Goal: Task Accomplishment & Management: Use online tool/utility

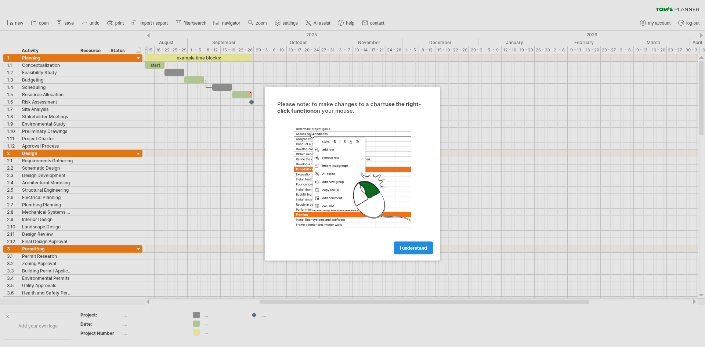
click at [412, 251] on link "I understand" at bounding box center [413, 247] width 39 height 13
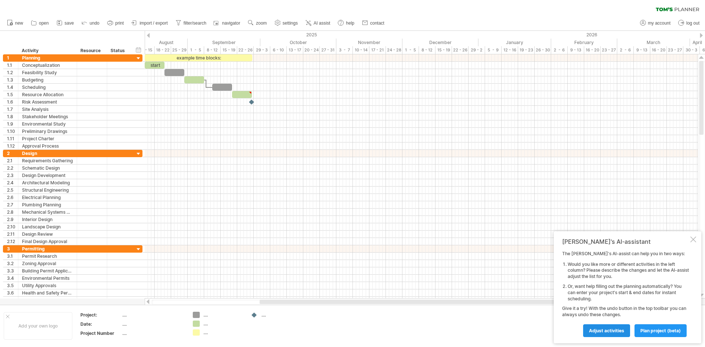
click at [616, 330] on span "Adjust activities" at bounding box center [606, 331] width 35 height 6
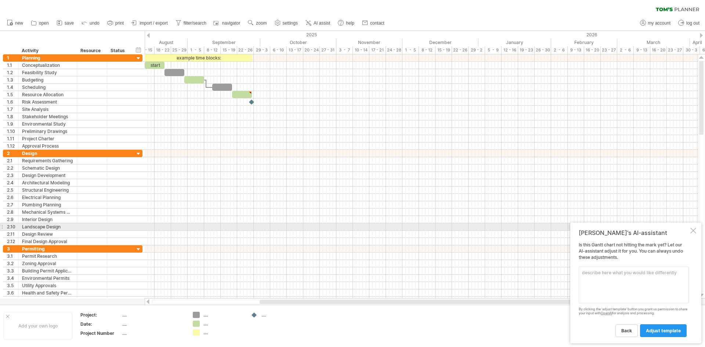
click at [691, 230] on div at bounding box center [693, 231] width 6 height 6
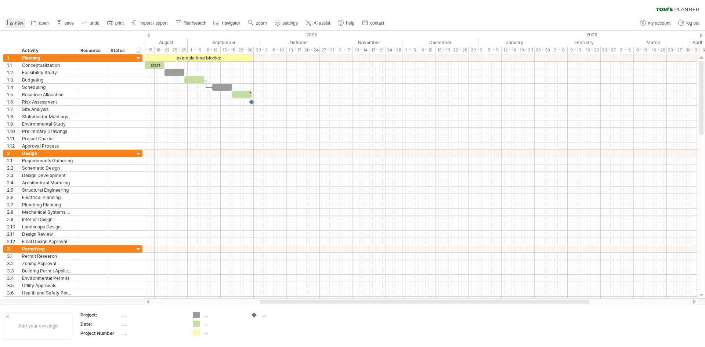
click at [21, 24] on span "new" at bounding box center [19, 23] width 8 height 5
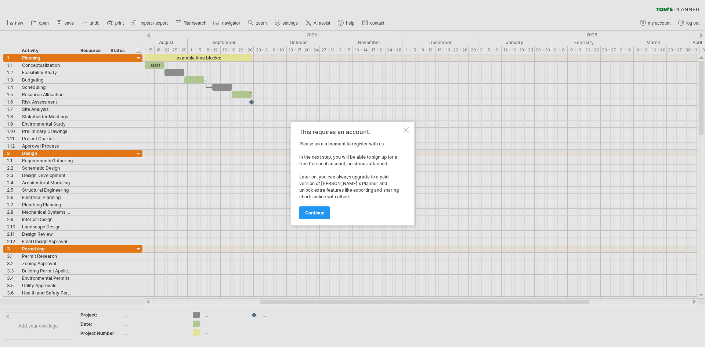
click at [406, 129] on div at bounding box center [406, 130] width 6 height 6
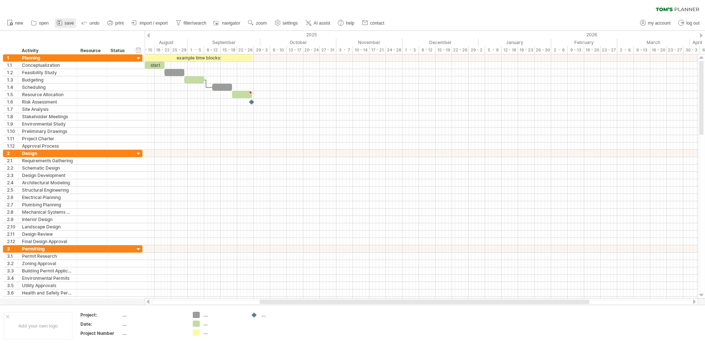
click at [60, 22] on rect at bounding box center [59, 21] width 2 height 1
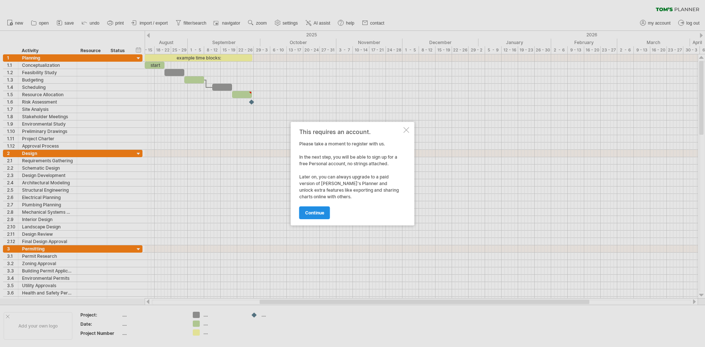
click at [312, 215] on span "continue" at bounding box center [314, 213] width 19 height 6
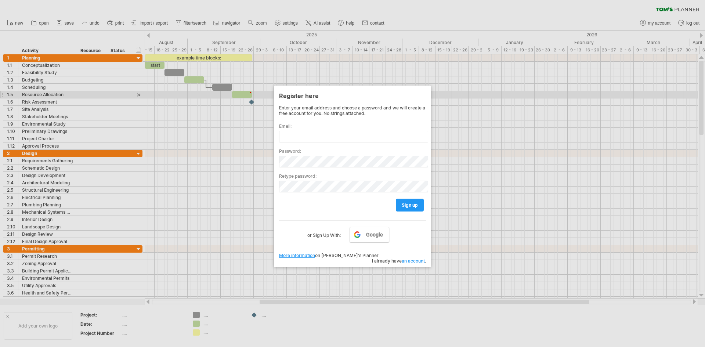
click at [456, 92] on div at bounding box center [352, 173] width 705 height 347
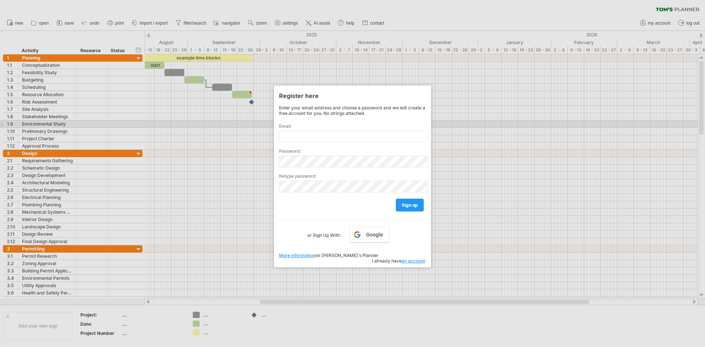
click at [493, 122] on div at bounding box center [352, 173] width 705 height 347
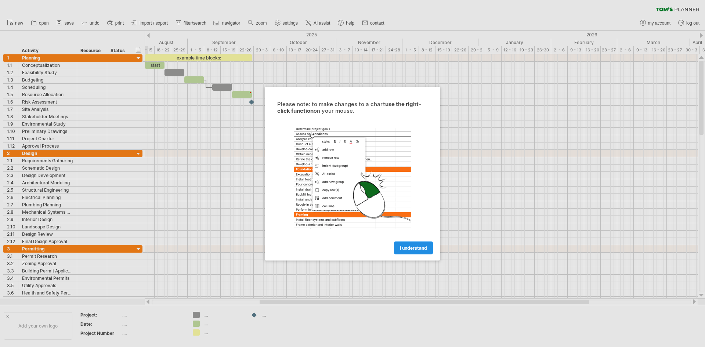
click at [403, 248] on span "I understand" at bounding box center [413, 248] width 27 height 6
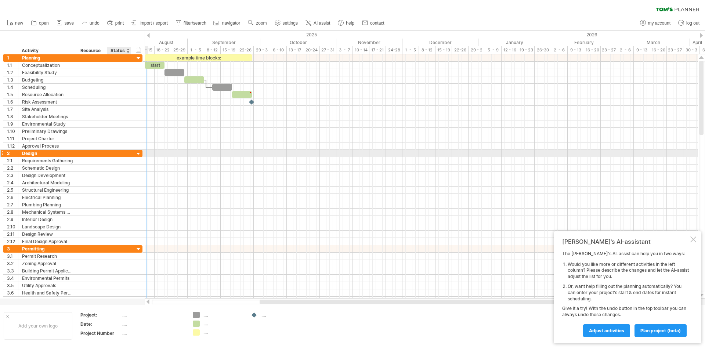
click at [137, 152] on div at bounding box center [138, 153] width 7 height 7
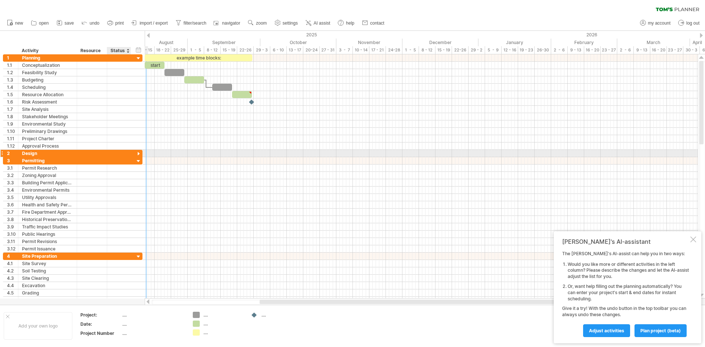
click at [137, 152] on div at bounding box center [138, 153] width 7 height 7
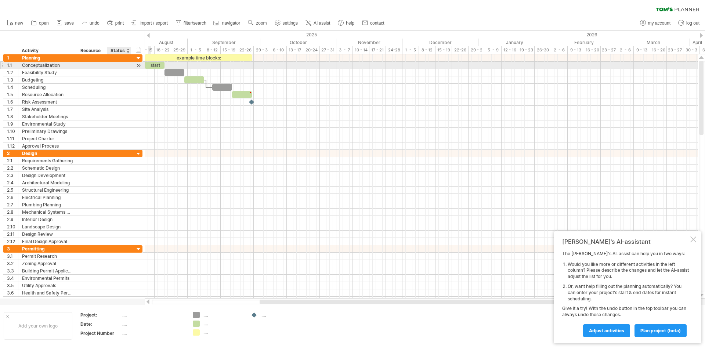
click at [136, 65] on div at bounding box center [138, 66] width 7 height 8
click at [139, 66] on div at bounding box center [138, 66] width 7 height 8
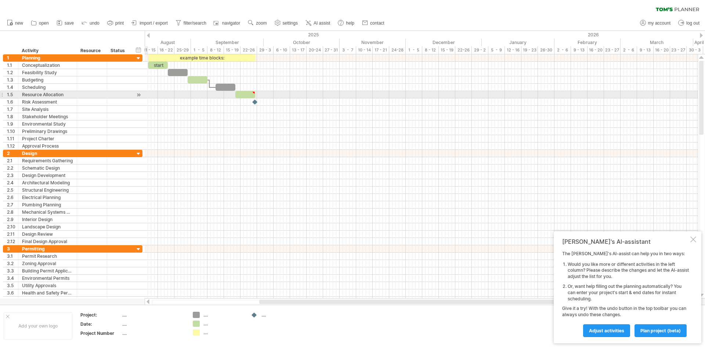
click at [139, 95] on div at bounding box center [138, 95] width 7 height 8
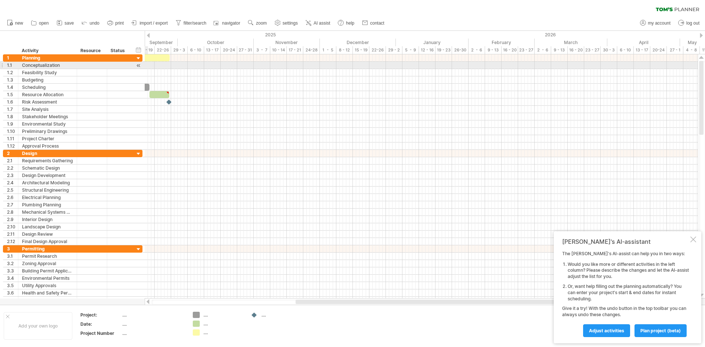
click at [139, 66] on div at bounding box center [138, 66] width 7 height 8
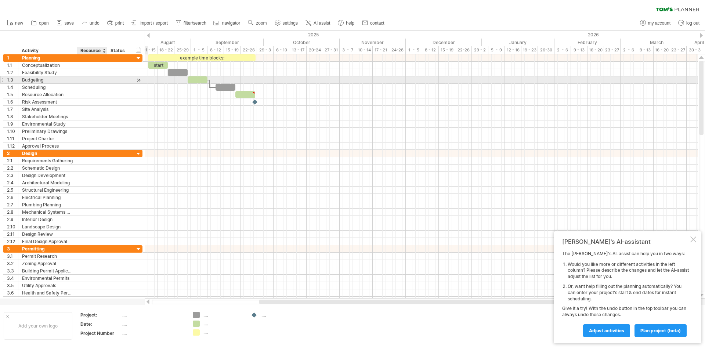
click at [93, 81] on div at bounding box center [92, 79] width 22 height 7
click at [55, 80] on div "Budgeting" at bounding box center [47, 79] width 51 height 7
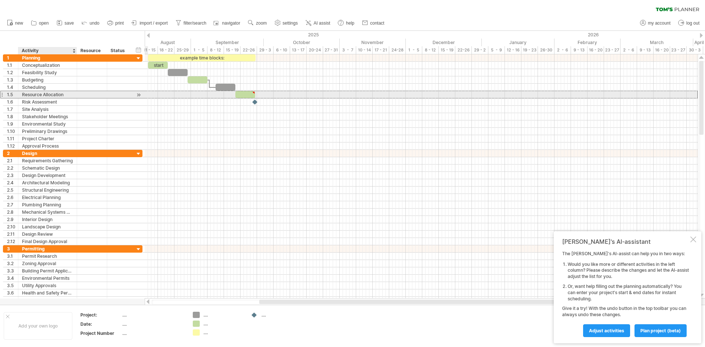
click at [48, 96] on div "Resource Allocation" at bounding box center [47, 94] width 51 height 7
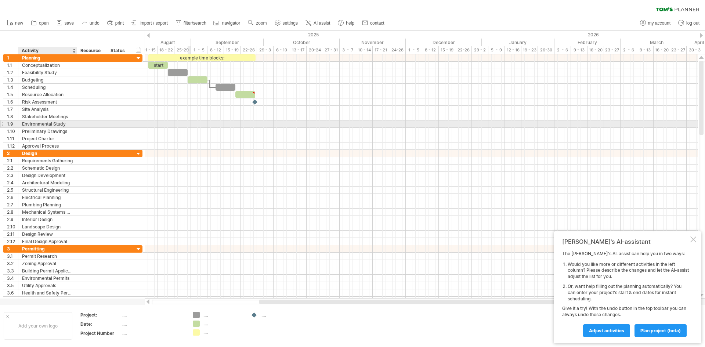
click at [188, 127] on div at bounding box center [421, 123] width 553 height 7
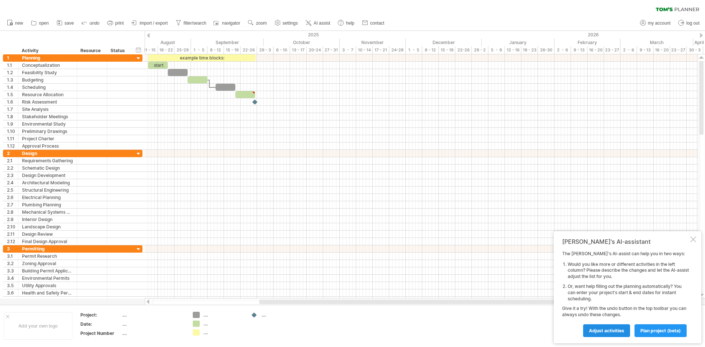
click at [607, 334] on link "Adjust activities" at bounding box center [606, 330] width 47 height 13
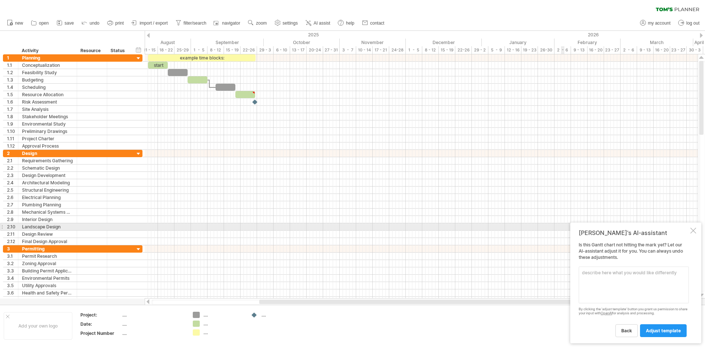
click at [690, 230] on div "[PERSON_NAME]'s AI-assistant Is this [PERSON_NAME] chart not hitting the mark y…" at bounding box center [635, 282] width 131 height 121
click at [693, 230] on div at bounding box center [693, 231] width 6 height 6
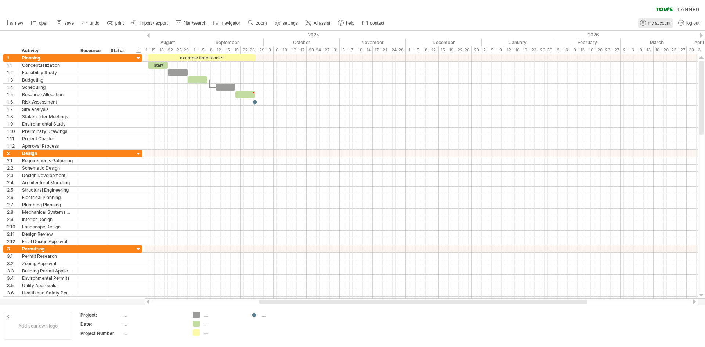
click at [660, 25] on span "my account" at bounding box center [659, 23] width 22 height 5
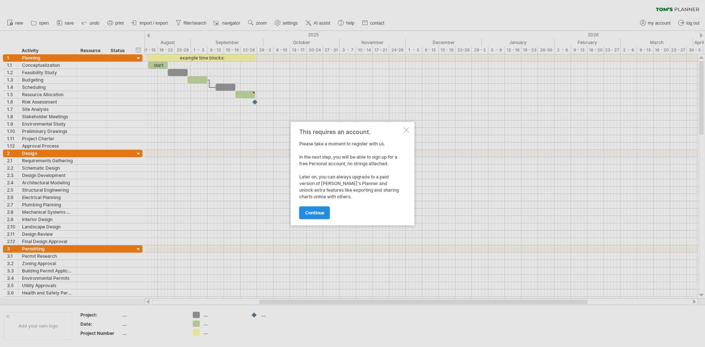
click at [317, 209] on link "continue" at bounding box center [314, 212] width 31 height 13
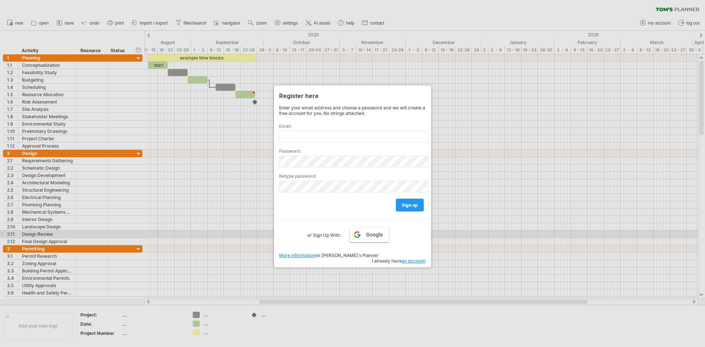
click at [359, 230] on link "Google" at bounding box center [369, 234] width 40 height 15
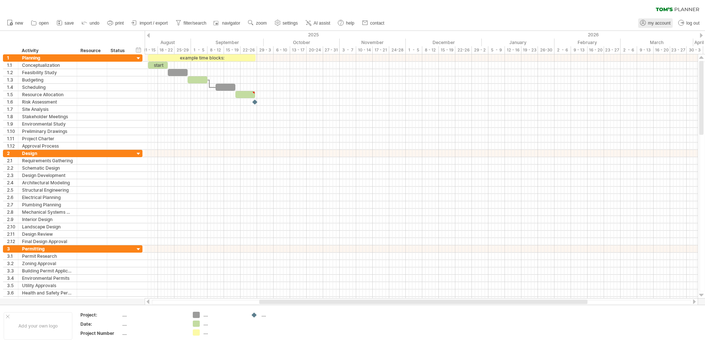
click at [661, 21] on span "my account" at bounding box center [659, 23] width 22 height 5
type input "**********"
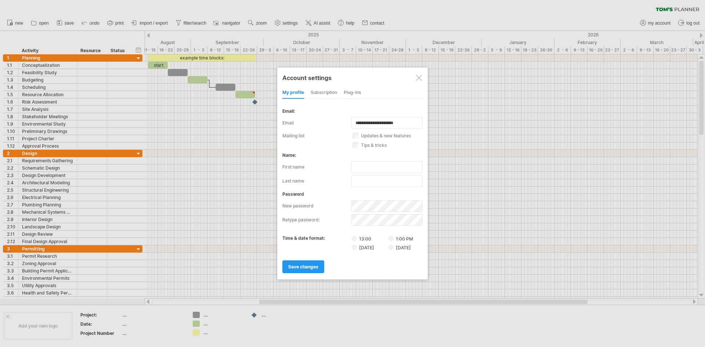
click at [421, 76] on div at bounding box center [419, 78] width 6 height 6
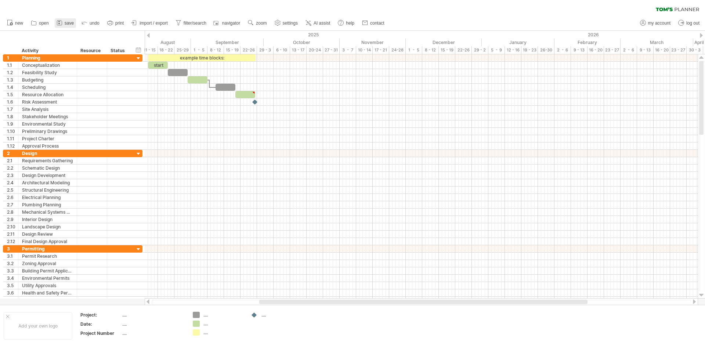
click at [65, 23] on span "save" at bounding box center [69, 23] width 9 height 5
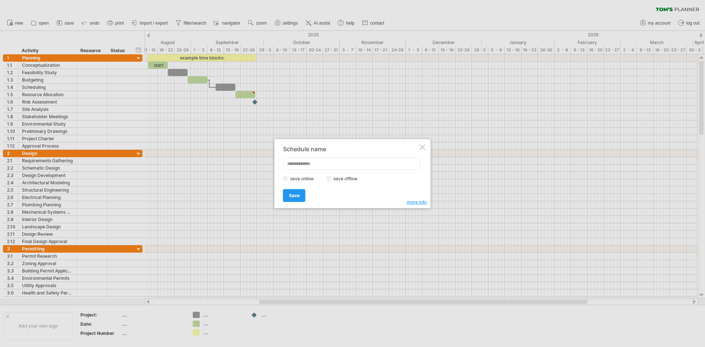
click at [349, 178] on label "save offline" at bounding box center [347, 179] width 32 height 6
click at [307, 163] on input "text" at bounding box center [351, 164] width 137 height 12
type input "******"
click at [294, 191] on link "Save" at bounding box center [294, 195] width 22 height 13
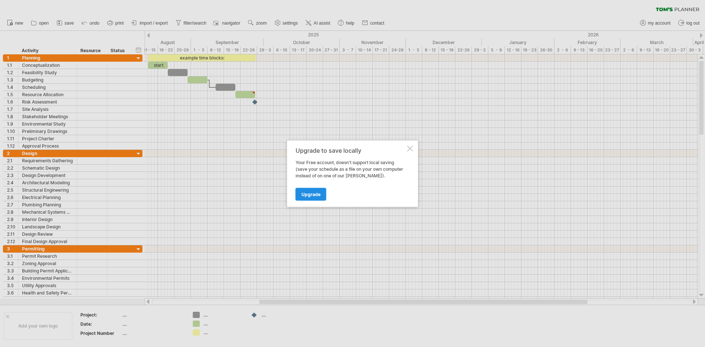
click at [312, 197] on link "Upgrade" at bounding box center [310, 194] width 31 height 13
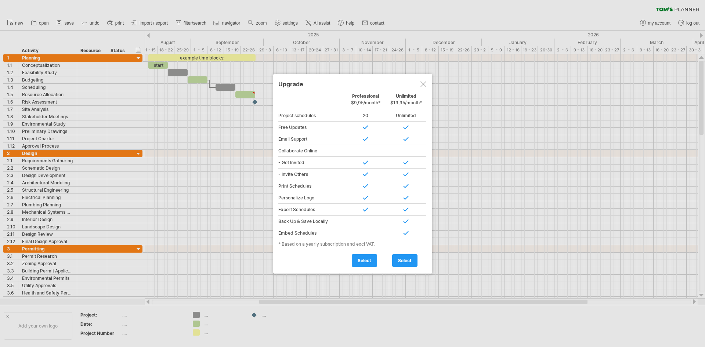
click at [422, 83] on div at bounding box center [423, 84] width 6 height 6
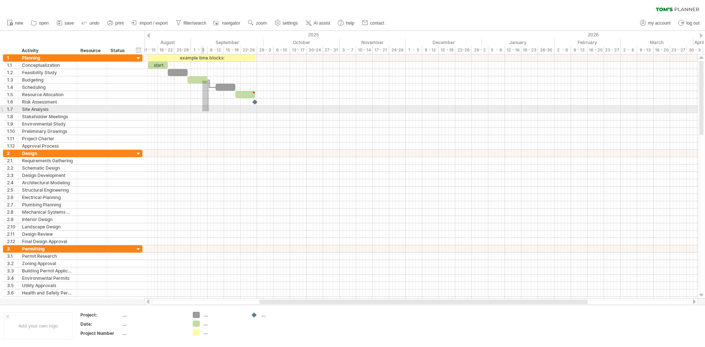
drag, startPoint x: 209, startPoint y: 81, endPoint x: 204, endPoint y: 119, distance: 38.1
click at [204, 119] on div "example time blocks: start" at bounding box center [421, 176] width 553 height 244
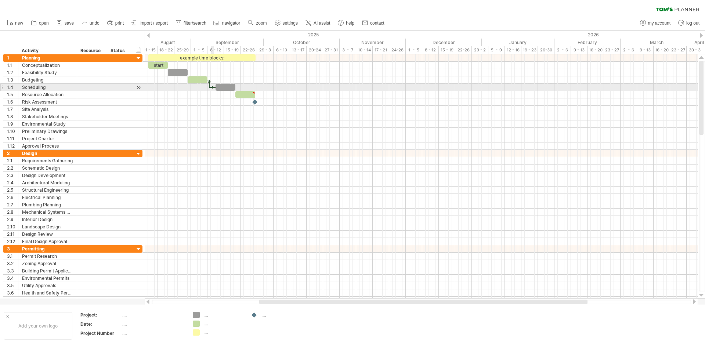
click at [213, 86] on div at bounding box center [213, 87] width 6 height 2
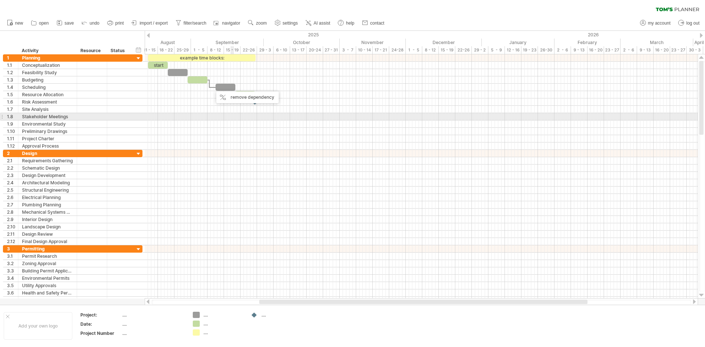
click at [231, 115] on div at bounding box center [421, 116] width 553 height 7
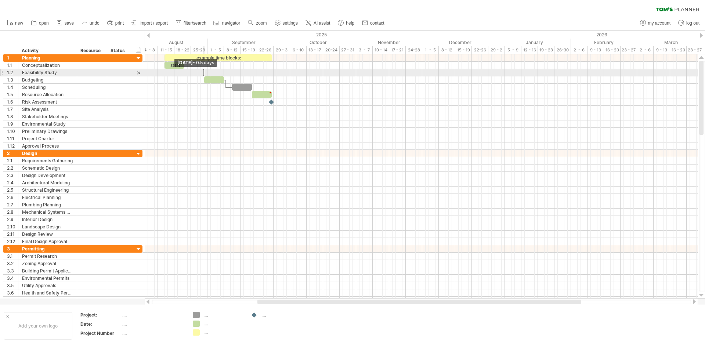
drag, startPoint x: 168, startPoint y: 74, endPoint x: 271, endPoint y: 68, distance: 103.3
click at [288, 70] on div "example time blocks: start [DATE] - 0.5 days" at bounding box center [421, 176] width 553 height 244
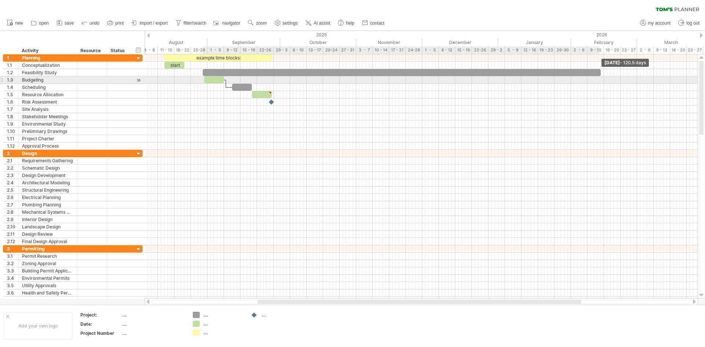
drag, startPoint x: 204, startPoint y: 71, endPoint x: 600, endPoint y: 78, distance: 395.7
click at [600, 78] on div "example time blocks: start [DATE] - 120.5 days [DATE] - 0.5 days" at bounding box center [421, 176] width 553 height 244
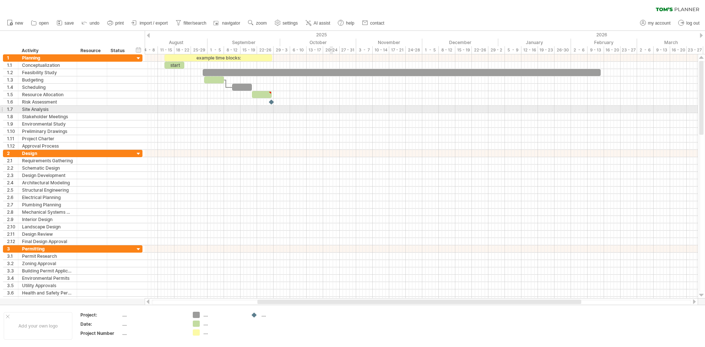
click at [331, 108] on div at bounding box center [421, 109] width 553 height 7
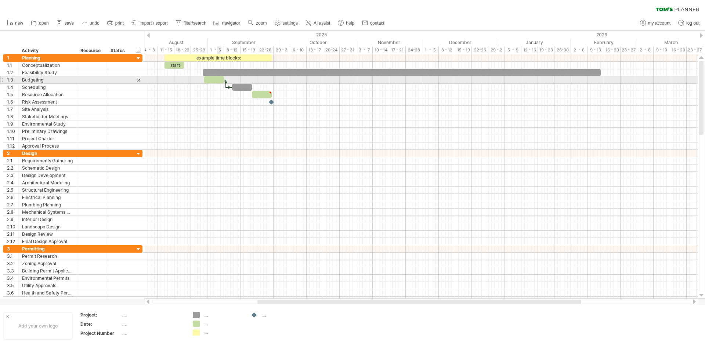
click at [218, 80] on div at bounding box center [214, 79] width 20 height 7
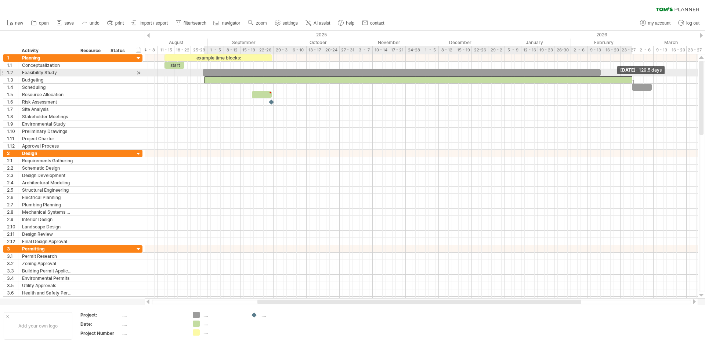
drag, startPoint x: 224, startPoint y: 79, endPoint x: 632, endPoint y: 73, distance: 408.2
click at [632, 73] on div "example time blocks: start [DATE] - 129.5 days [DATE]" at bounding box center [421, 176] width 553 height 244
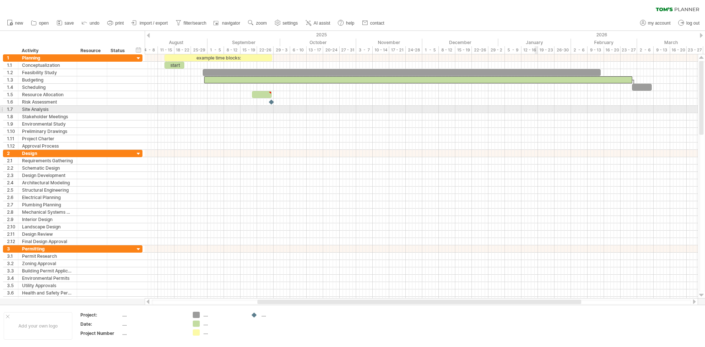
click at [534, 111] on div at bounding box center [421, 109] width 553 height 7
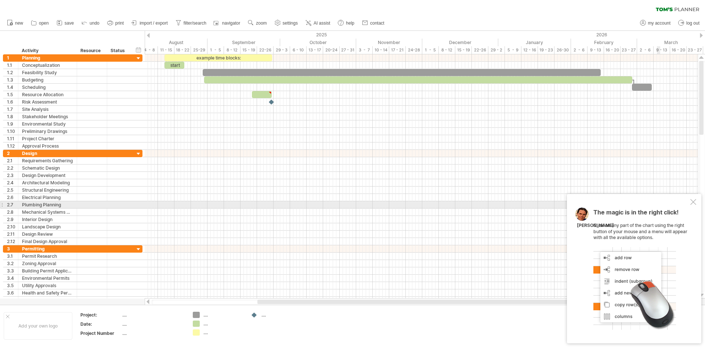
click at [693, 202] on div at bounding box center [693, 202] width 6 height 6
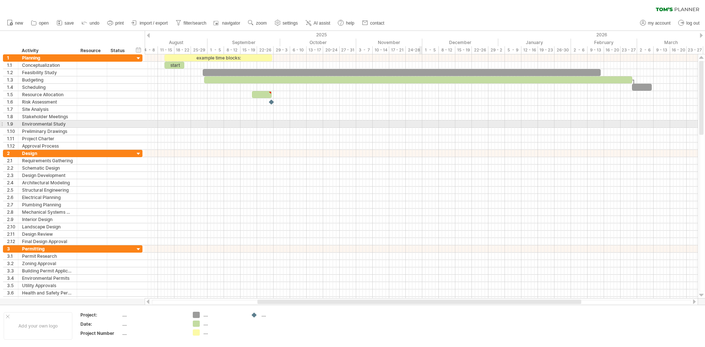
drag, startPoint x: 228, startPoint y: 126, endPoint x: 384, endPoint y: 130, distance: 155.3
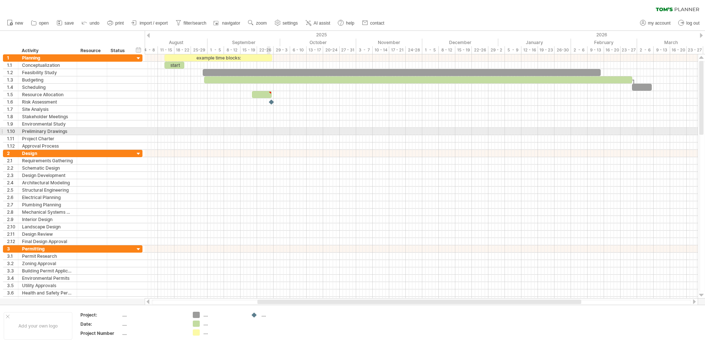
click at [269, 134] on div at bounding box center [421, 131] width 553 height 7
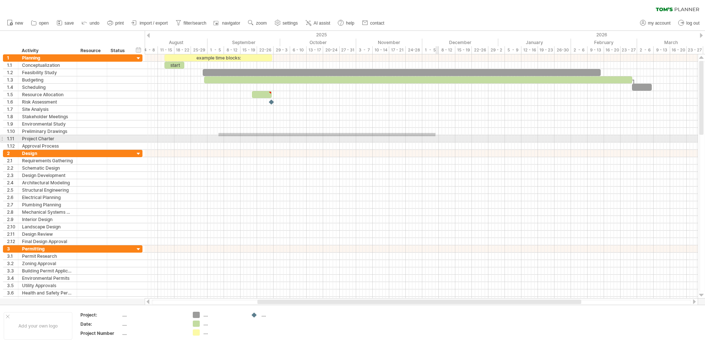
drag, startPoint x: 218, startPoint y: 133, endPoint x: 435, endPoint y: 136, distance: 216.9
click at [435, 136] on div at bounding box center [421, 101] width 553 height 95
drag, startPoint x: 242, startPoint y: 138, endPoint x: 436, endPoint y: 138, distance: 193.4
click at [436, 138] on div at bounding box center [421, 138] width 553 height 7
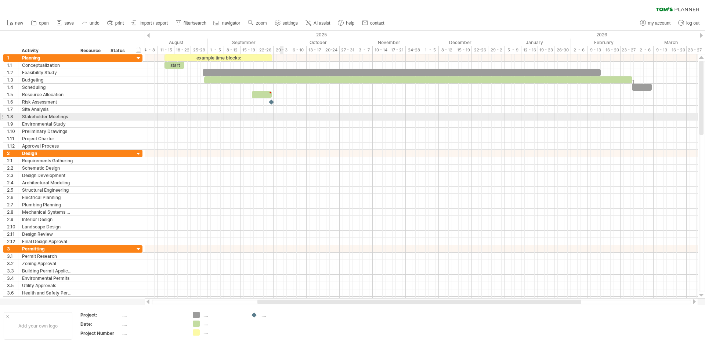
drag, startPoint x: 186, startPoint y: 120, endPoint x: 281, endPoint y: 120, distance: 94.7
click at [281, 120] on div at bounding box center [421, 116] width 553 height 7
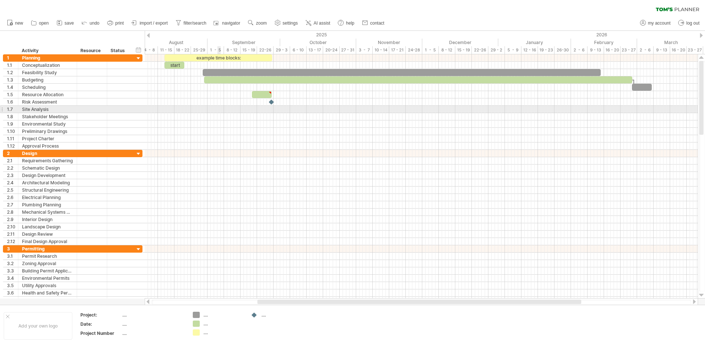
click at [218, 109] on div at bounding box center [421, 109] width 553 height 7
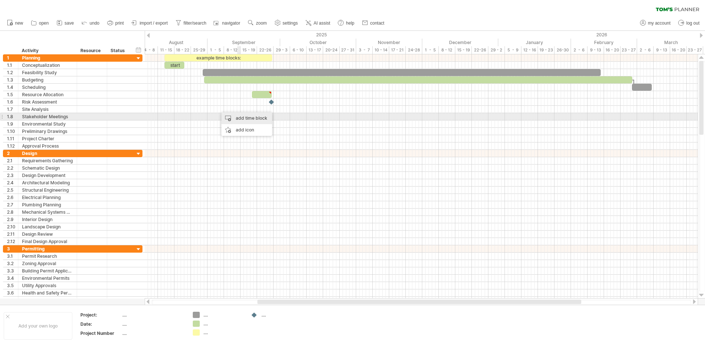
click at [250, 115] on div "add time block" at bounding box center [246, 118] width 51 height 12
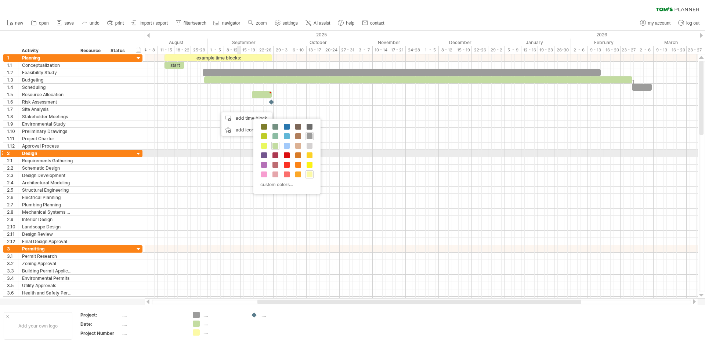
click at [313, 153] on div "custom colors..." at bounding box center [286, 156] width 67 height 75
click at [309, 153] on span at bounding box center [309, 155] width 6 height 6
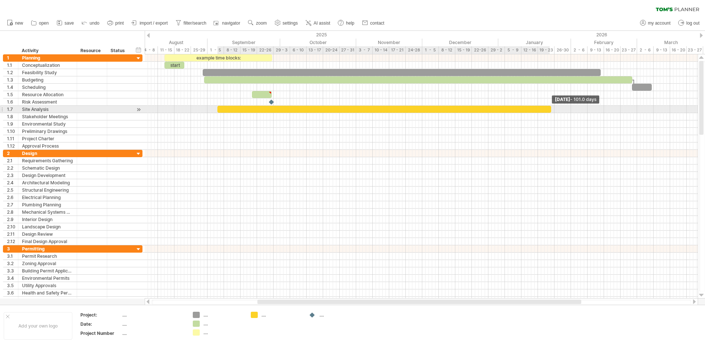
drag, startPoint x: 221, startPoint y: 109, endPoint x: 551, endPoint y: 109, distance: 329.6
click at [551, 109] on span at bounding box center [550, 109] width 3 height 7
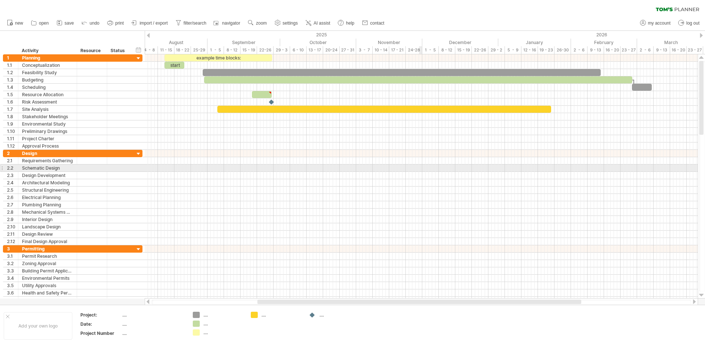
click at [419, 167] on div at bounding box center [421, 167] width 553 height 7
